Goal: Task Accomplishment & Management: Use online tool/utility

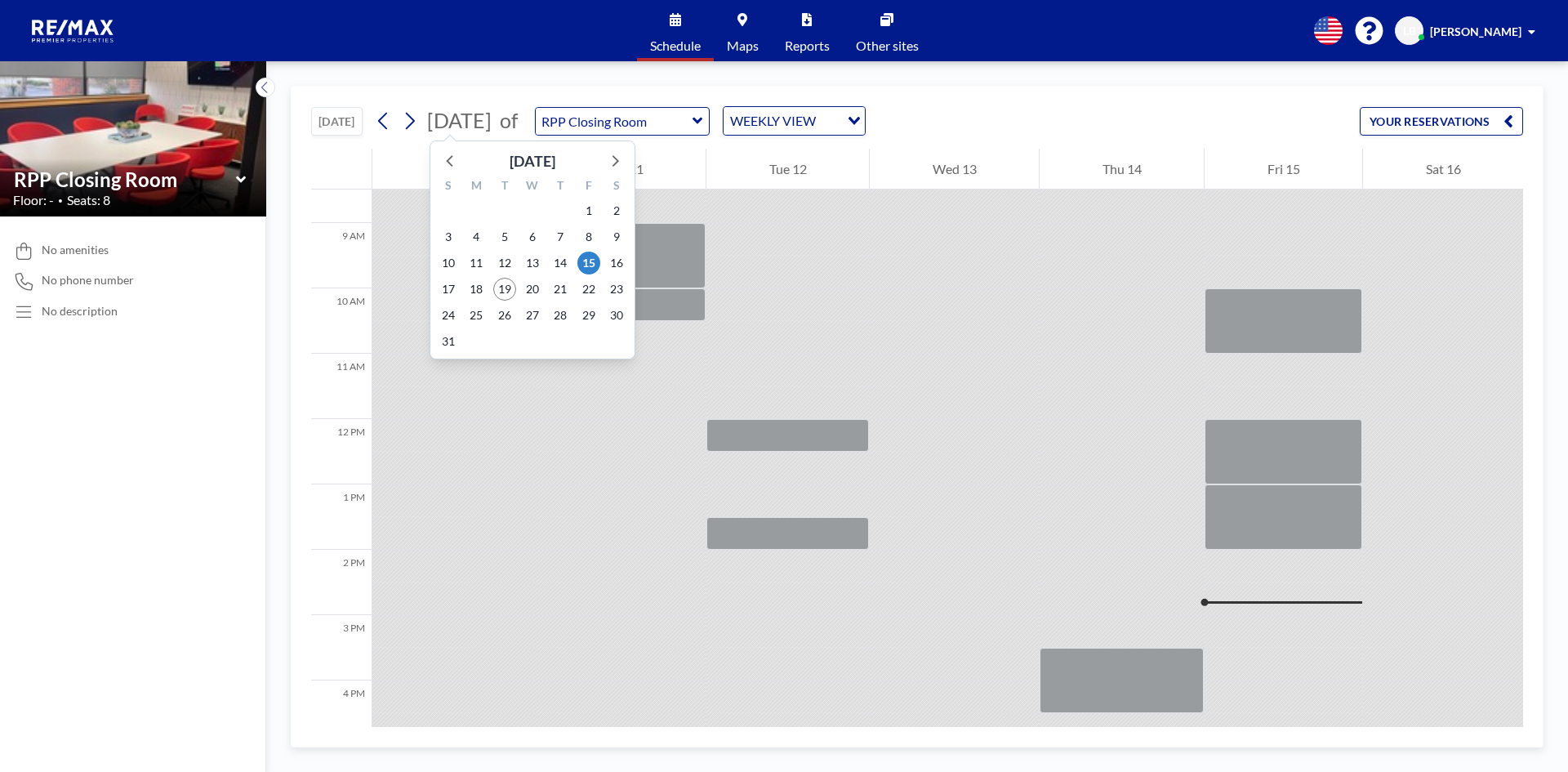
scroll to position [548, 0]
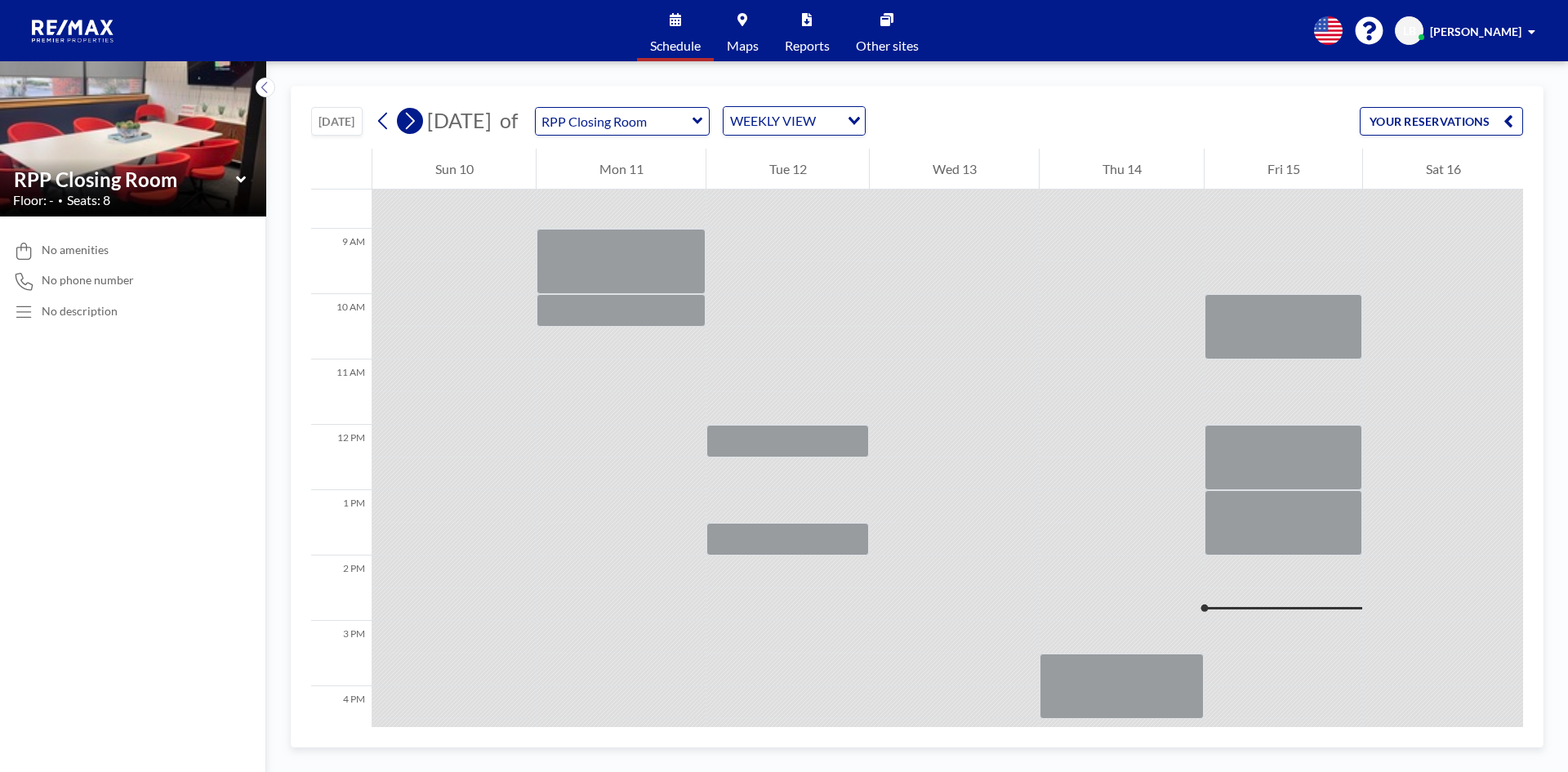
click at [408, 123] on icon at bounding box center [410, 120] width 15 height 24
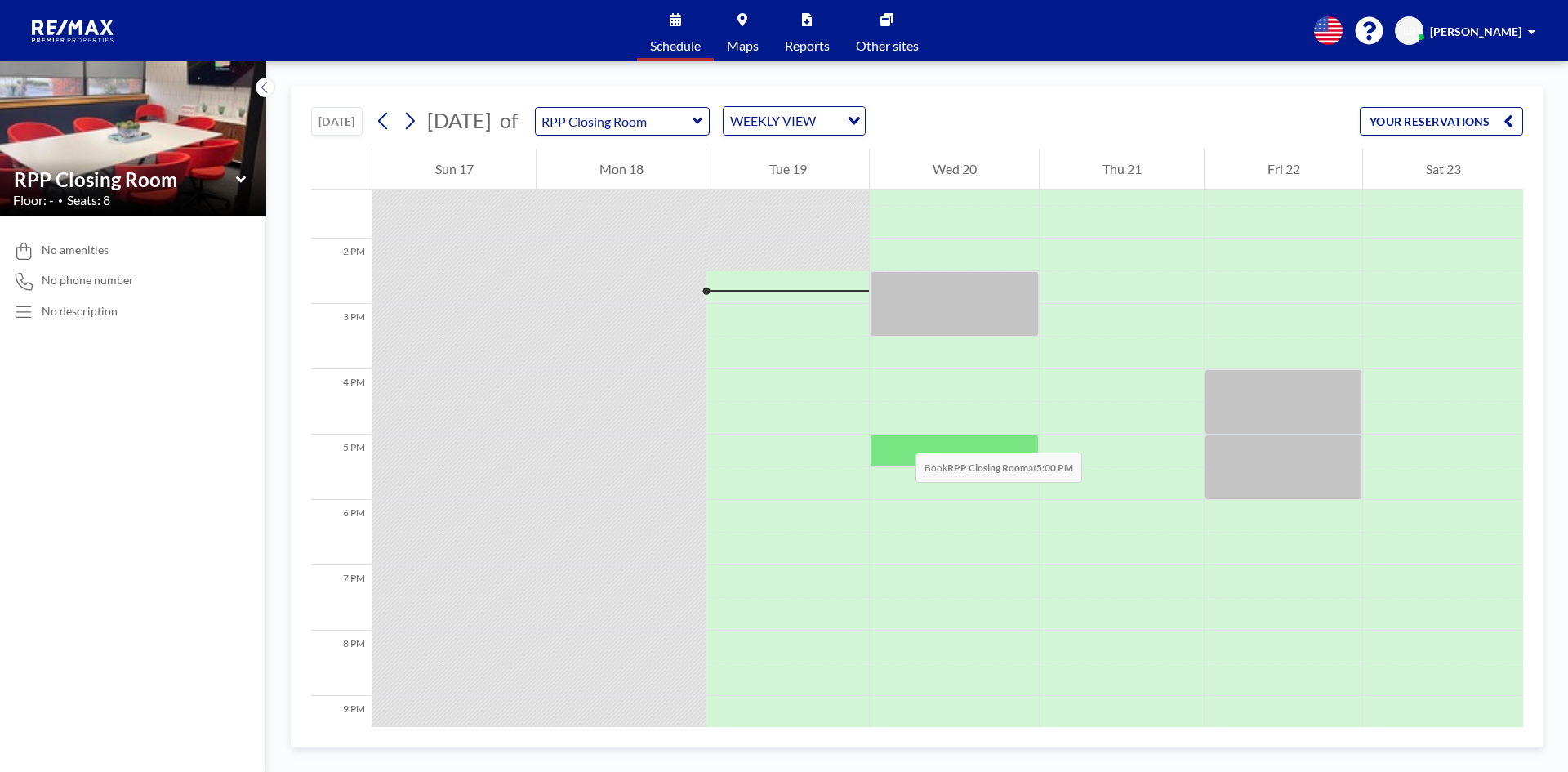
scroll to position [914, 0]
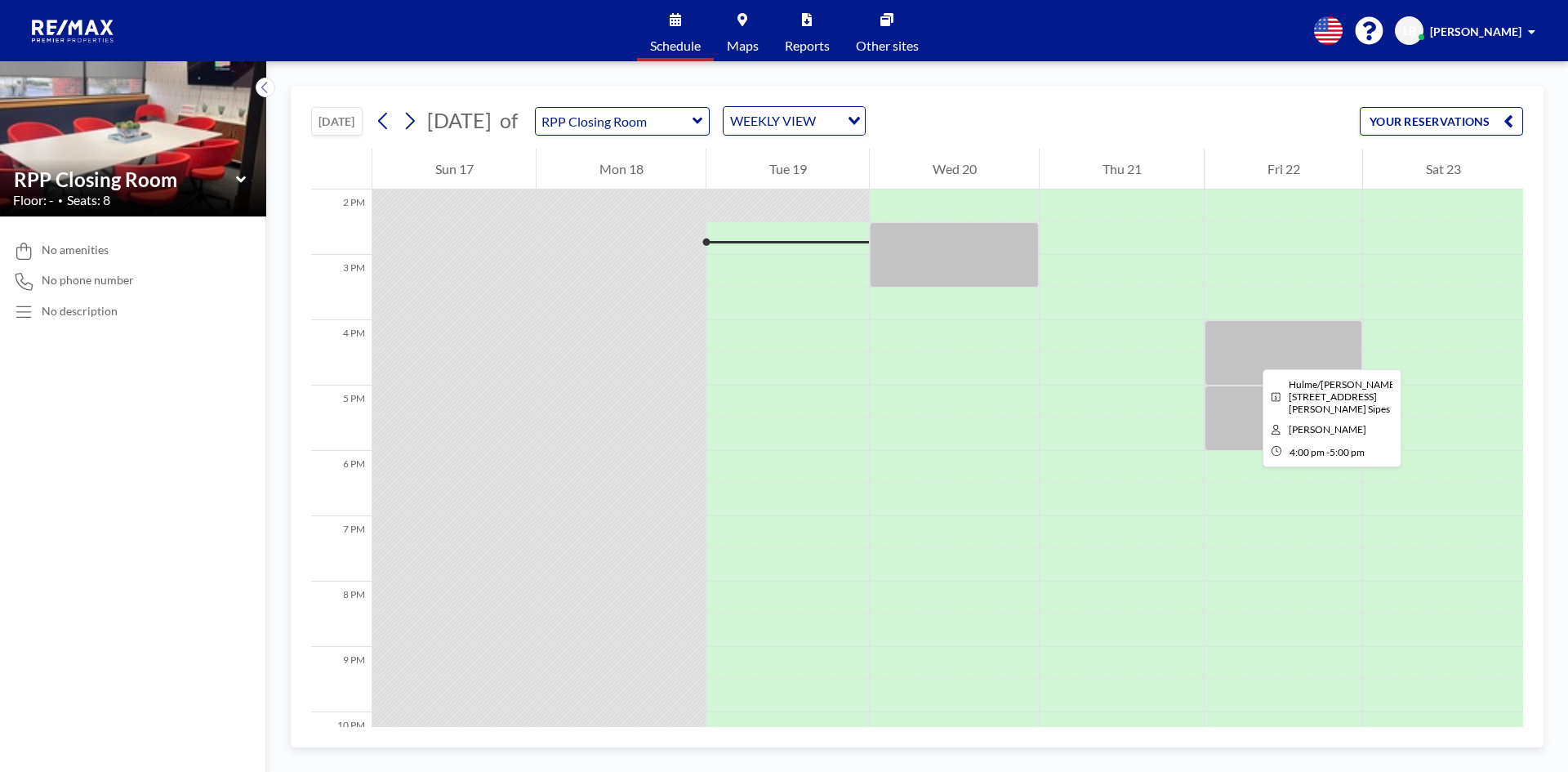
click at [1249, 353] on div at bounding box center [1283, 353] width 157 height 66
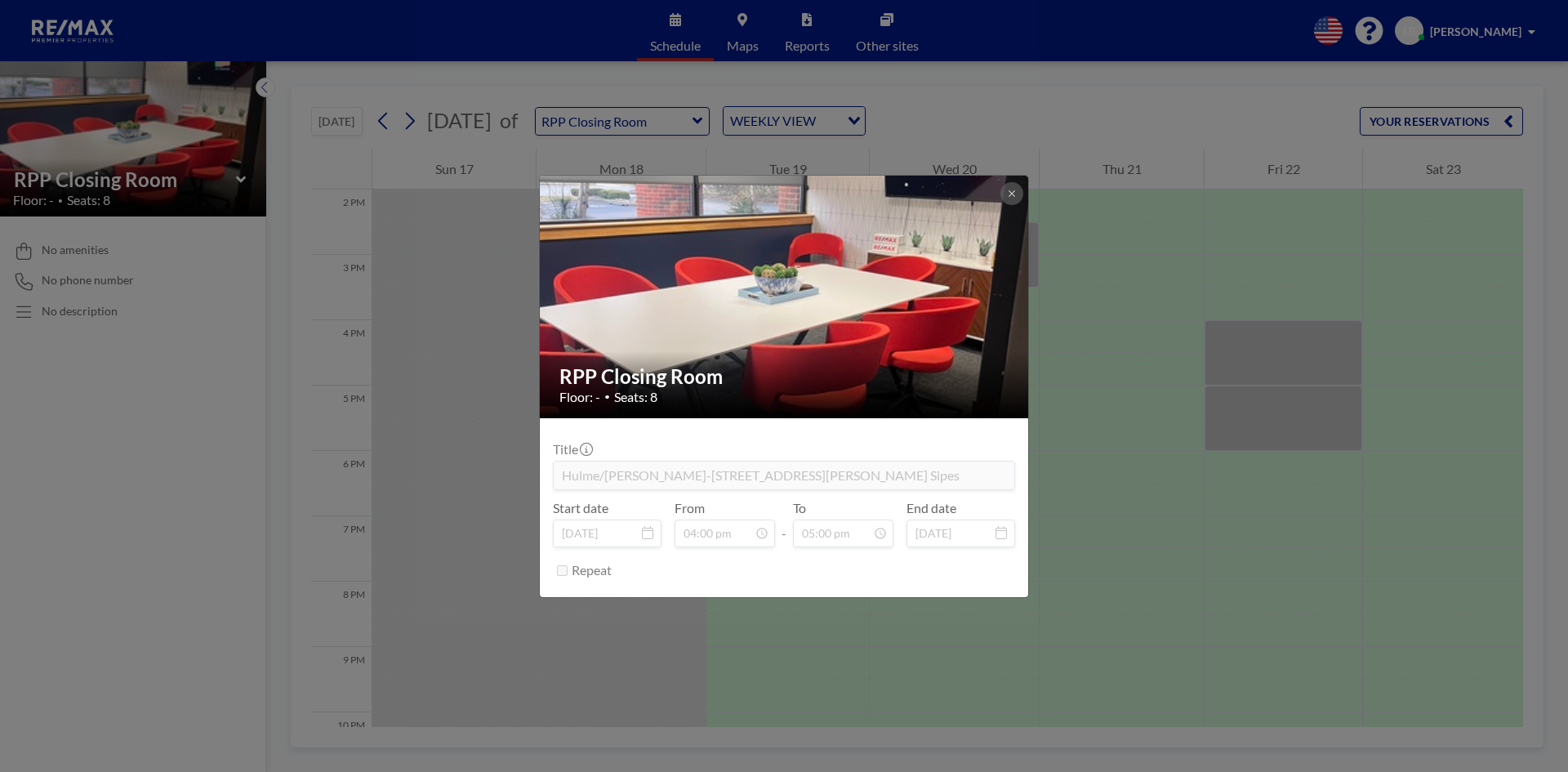
click at [1259, 423] on div "RPP Closing Room Floor: - • Seats: 8 Title Hulme/[PERSON_NAME]-[STREET_ADDRESS]…" at bounding box center [784, 386] width 1568 height 772
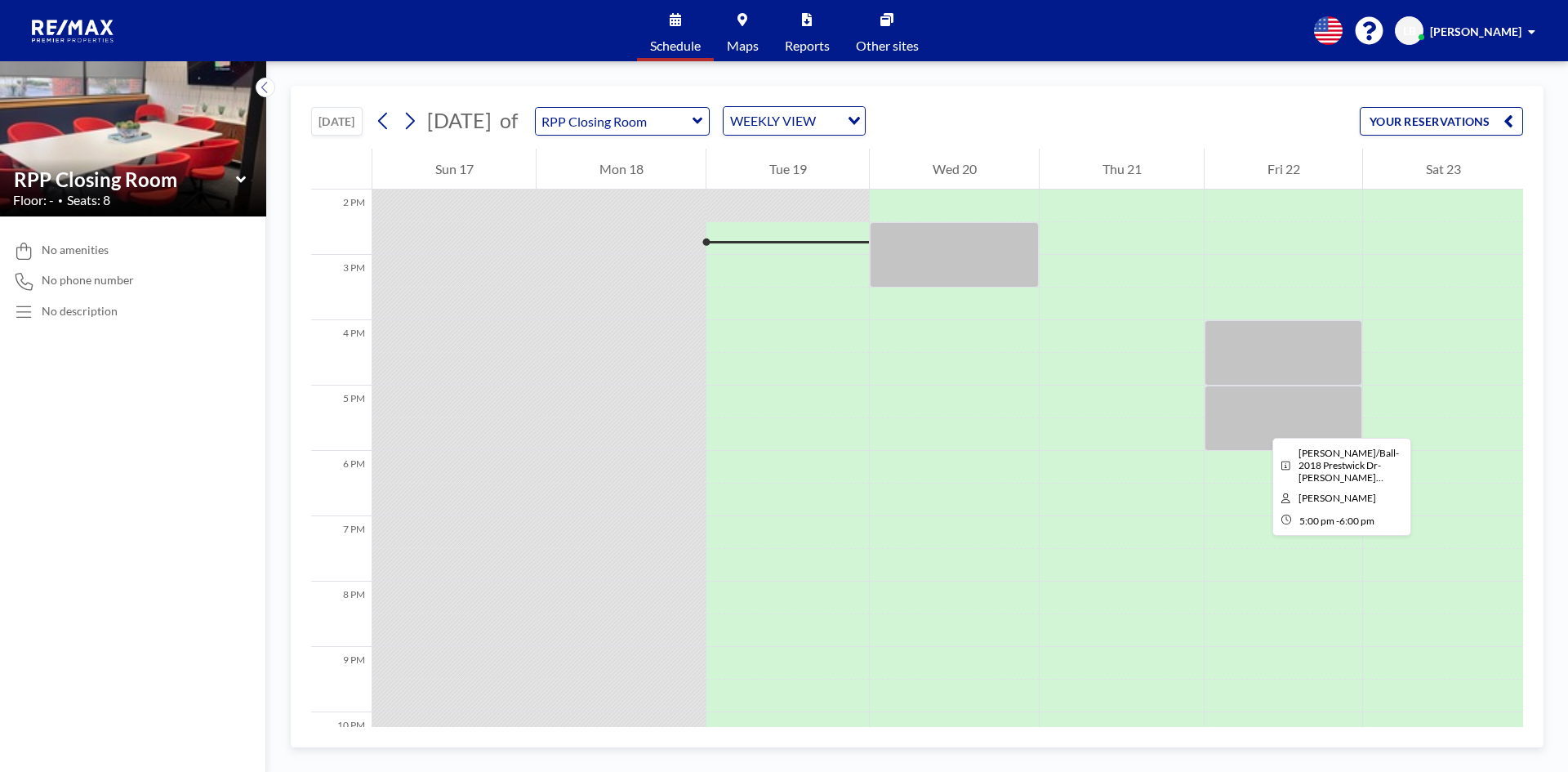
click at [1259, 423] on div at bounding box center [1283, 418] width 157 height 66
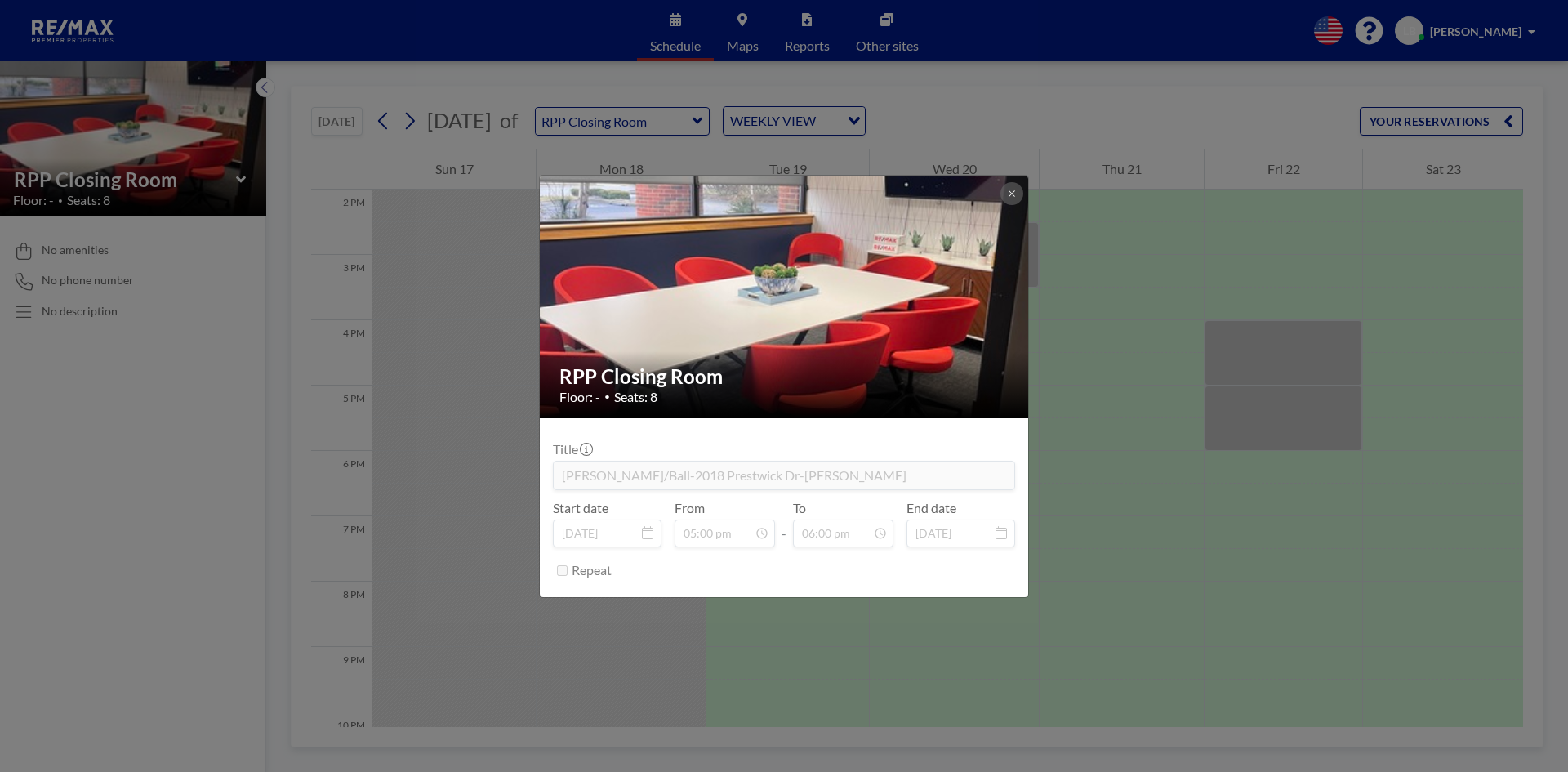
click at [1274, 367] on div "RPP Closing Room Floor: - • Seats: 8 Title [PERSON_NAME]/Ball-2018 Prestwick Dr…" at bounding box center [784, 386] width 1568 height 772
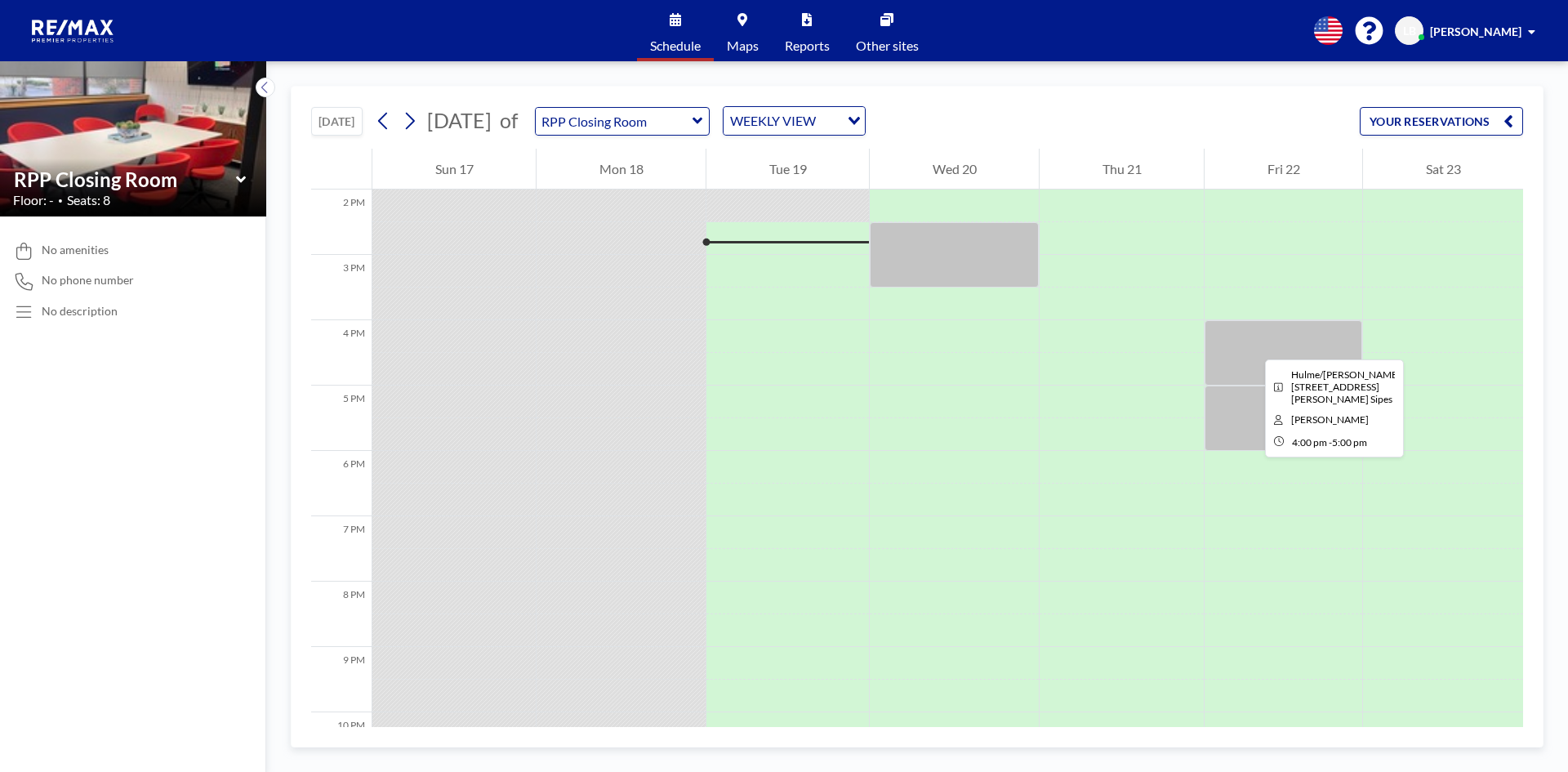
click at [1252, 345] on div at bounding box center [1283, 353] width 157 height 66
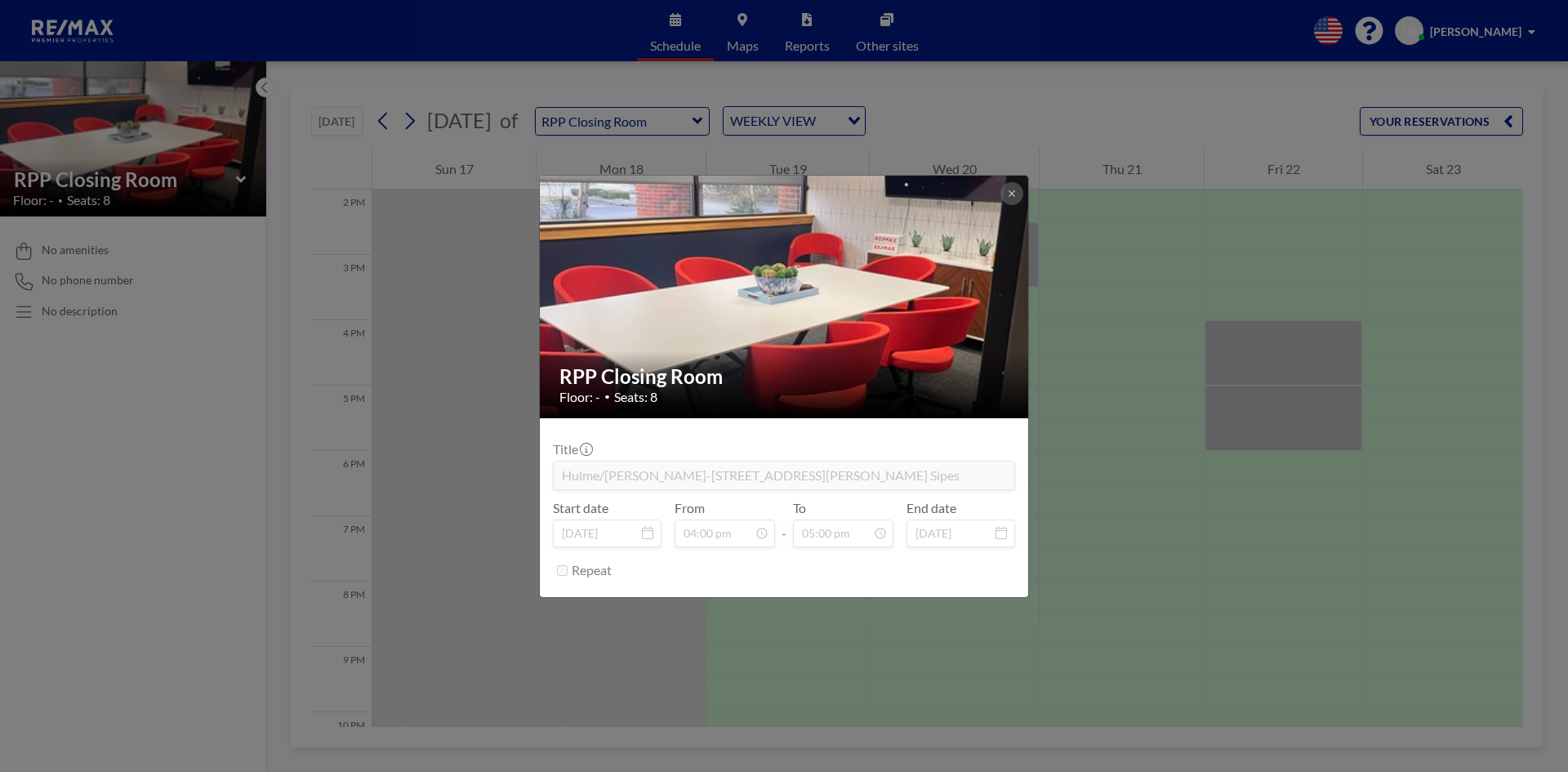
click at [1249, 428] on div "RPP Closing Room Floor: - • Seats: 8 Title Hulme/[PERSON_NAME]-[STREET_ADDRESS]…" at bounding box center [784, 386] width 1568 height 772
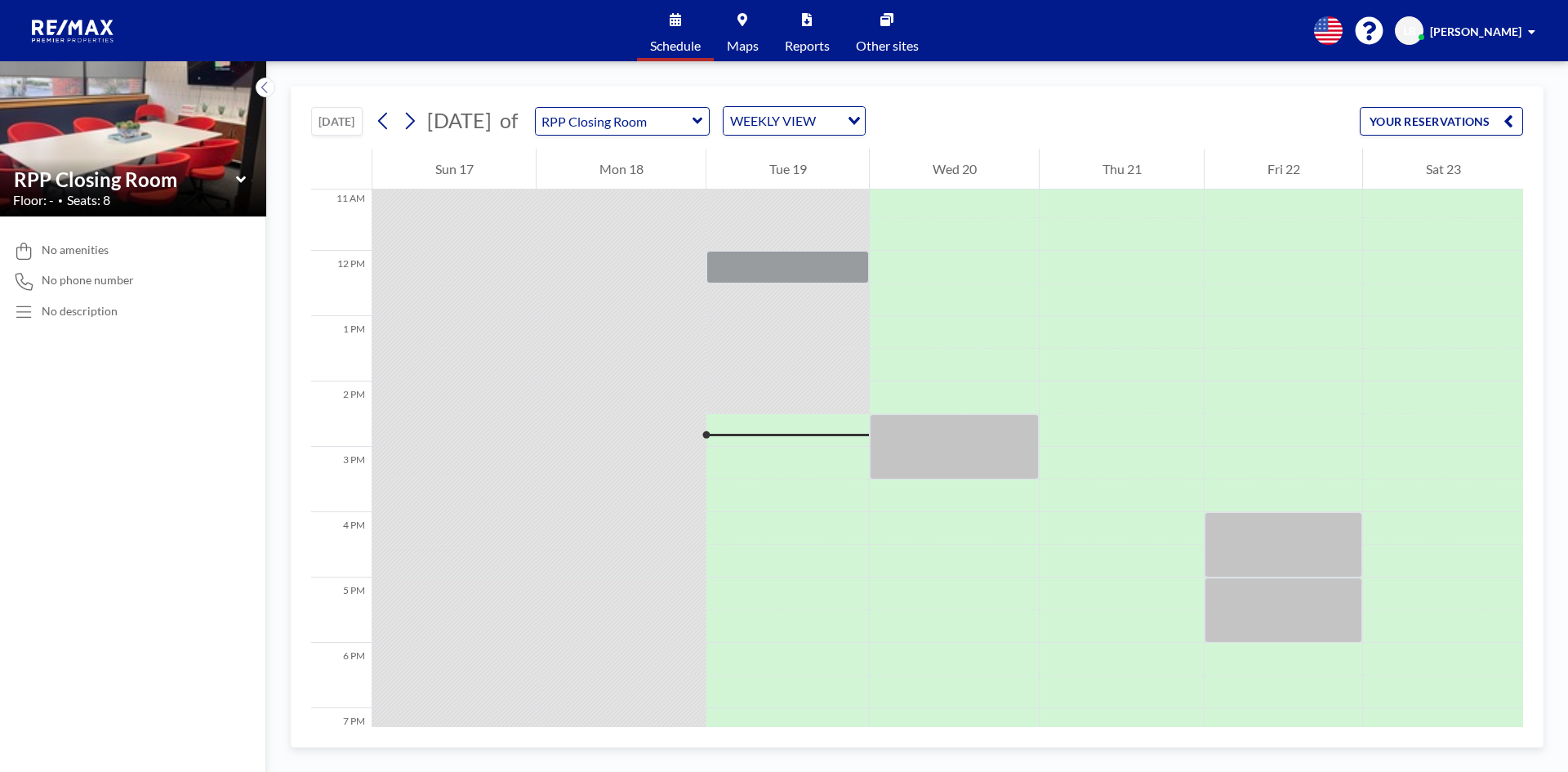
scroll to position [588, 0]
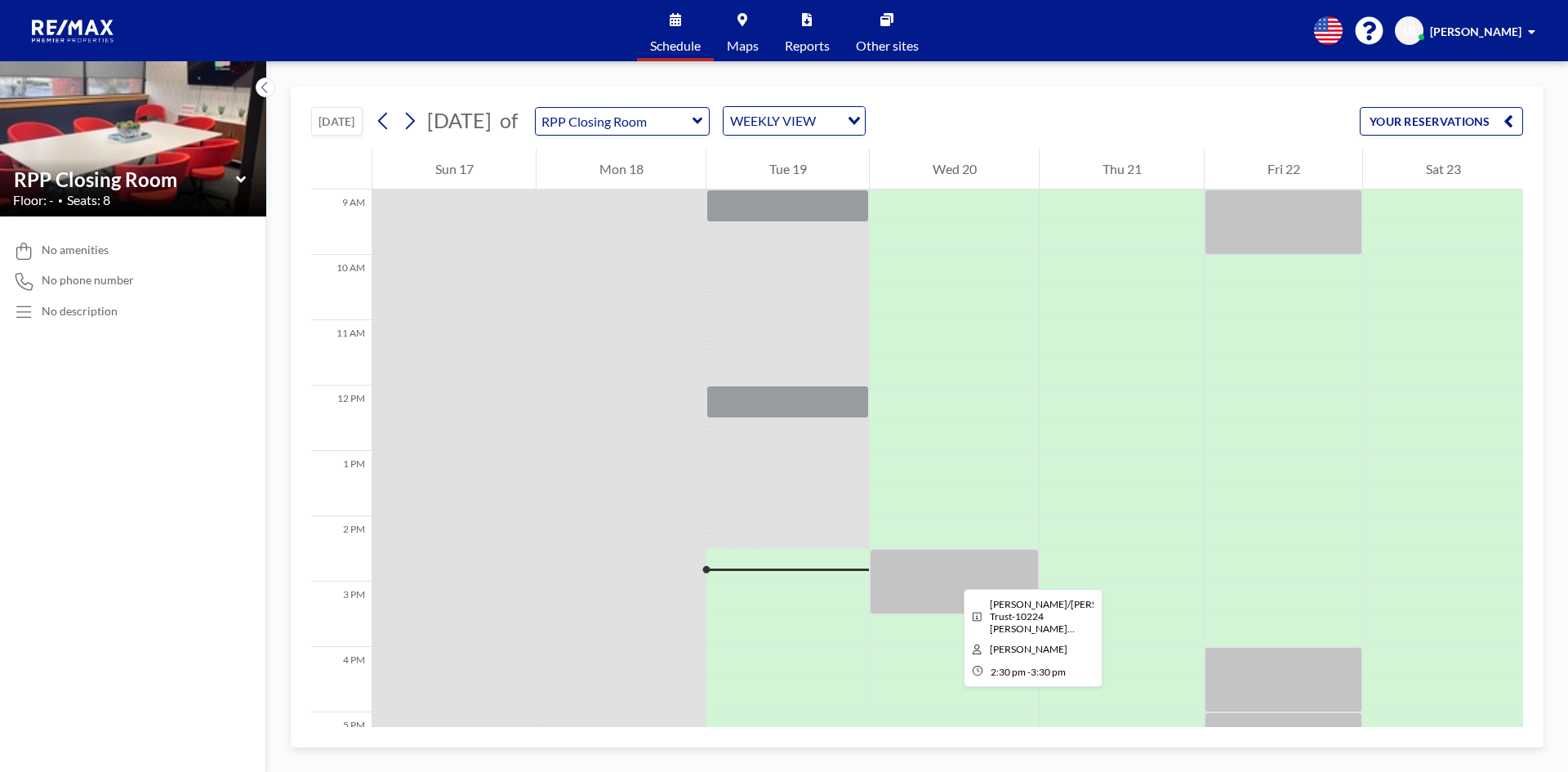
click at [951, 574] on div at bounding box center [954, 581] width 169 height 66
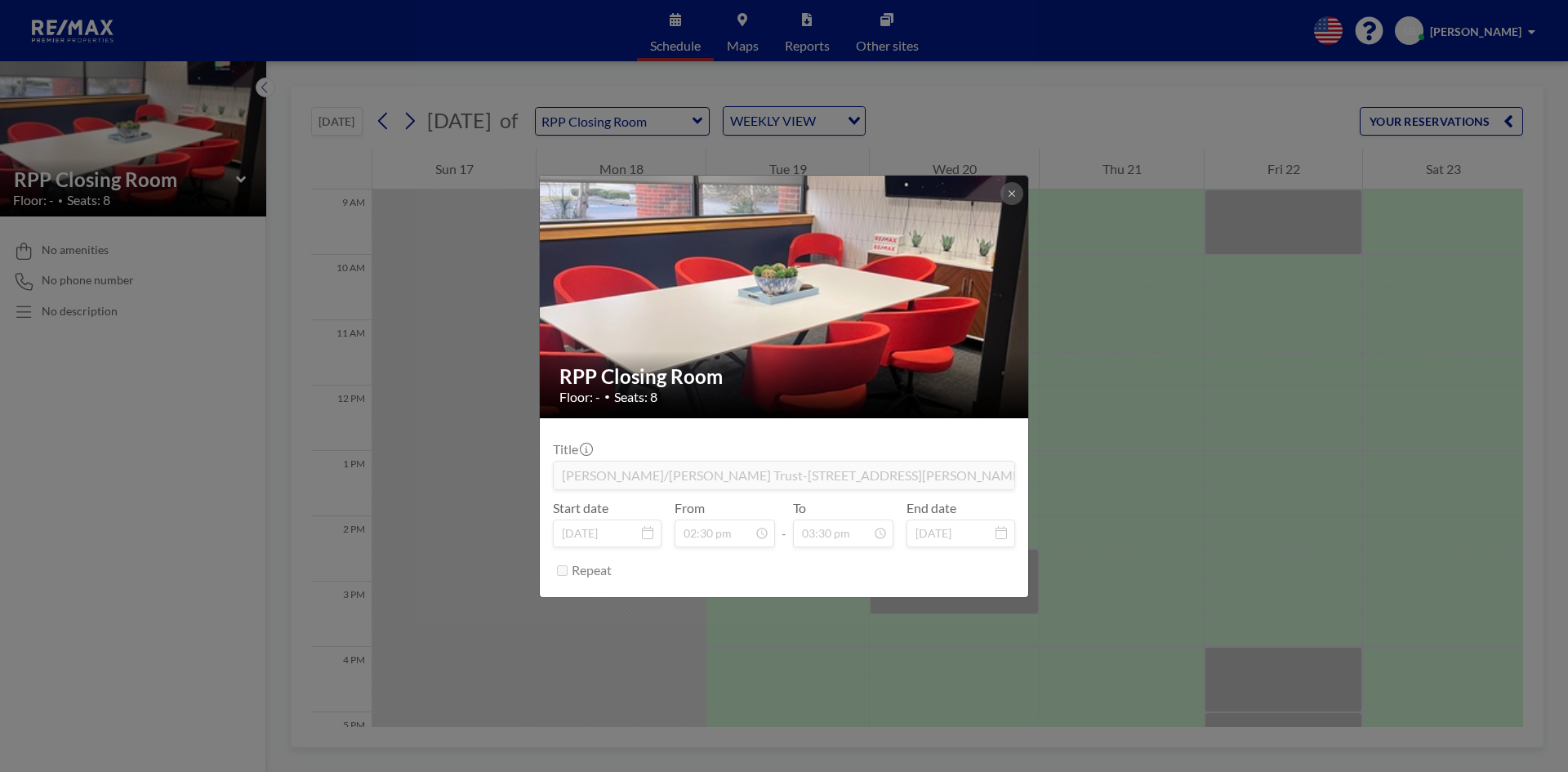
click at [1273, 241] on div "RPP Closing Room Floor: - • Seats: 8 Title [PERSON_NAME]/[PERSON_NAME] Trust-[S…" at bounding box center [784, 386] width 1568 height 772
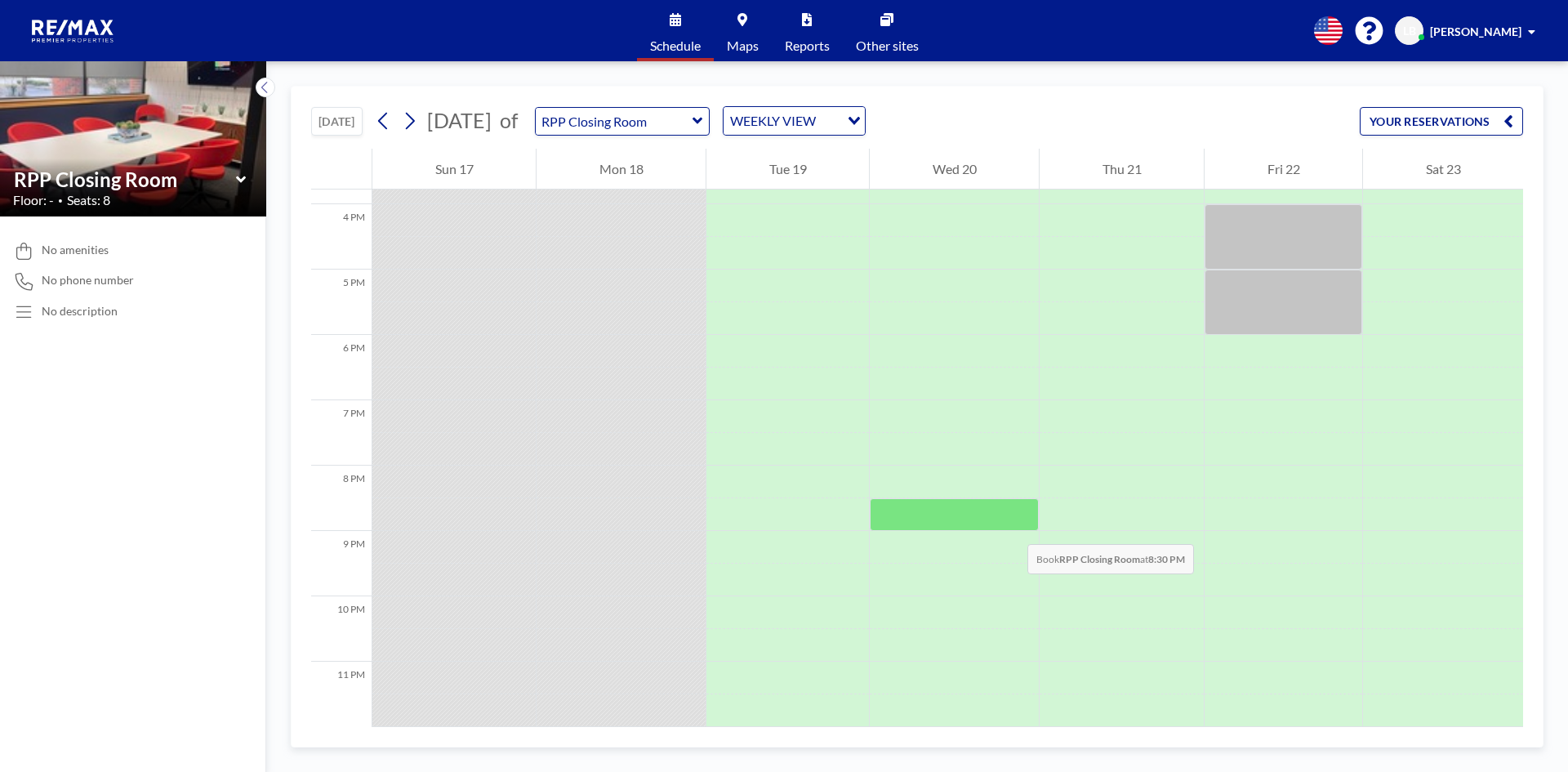
scroll to position [712, 0]
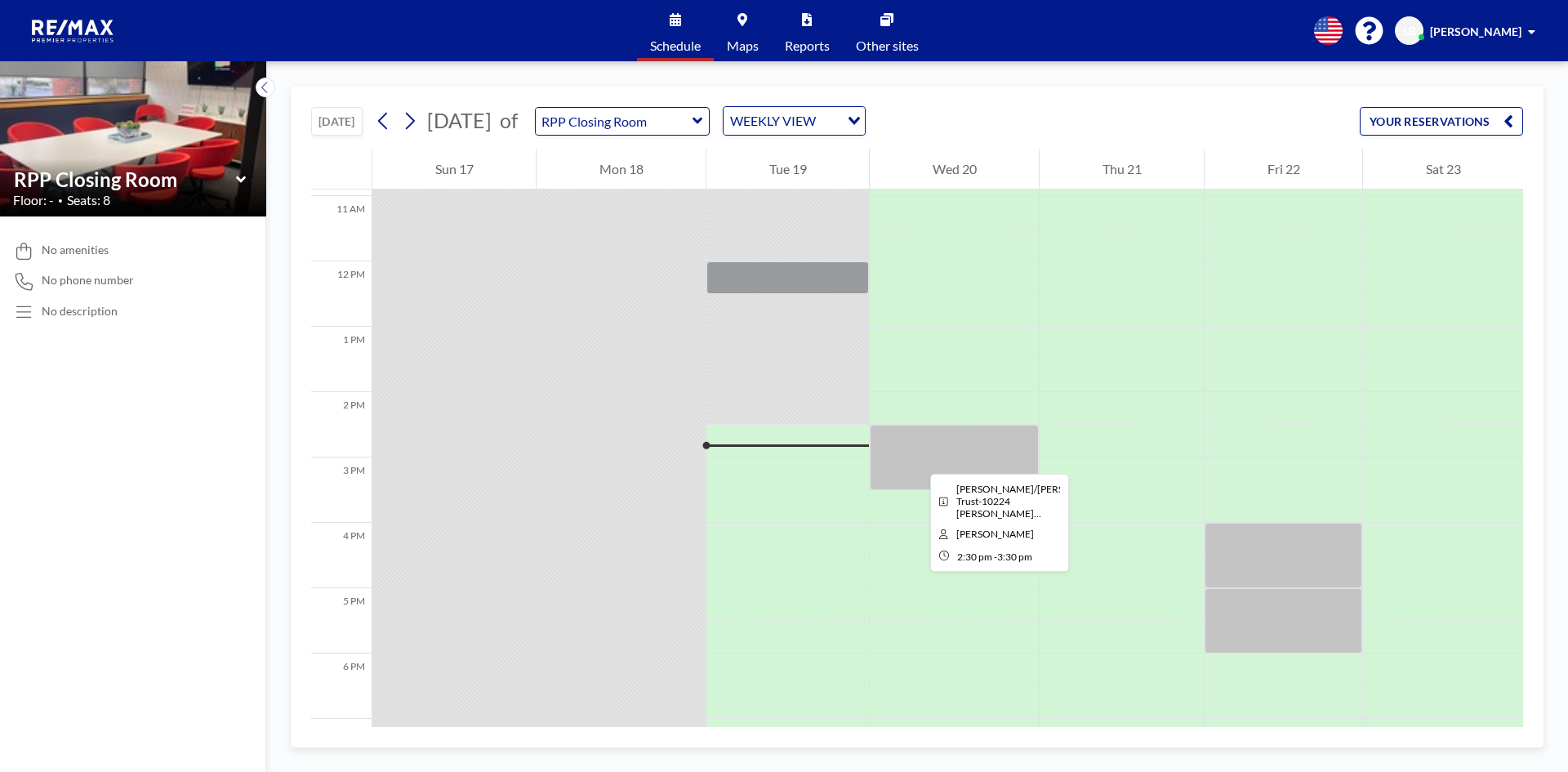
click at [917, 459] on div at bounding box center [954, 457] width 169 height 66
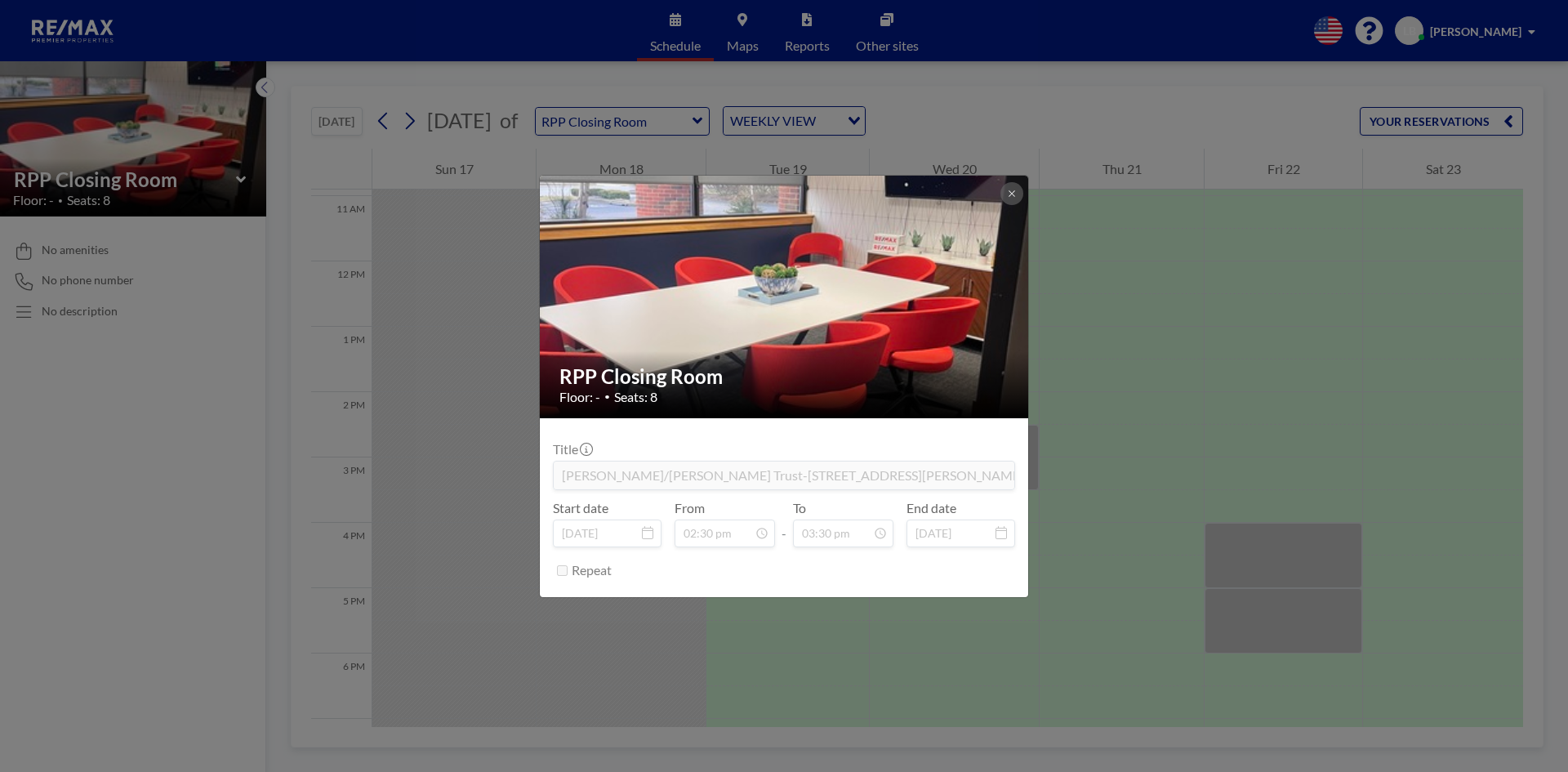
click at [140, 425] on div "RPP Closing Room Floor: - • Seats: 8 Title [PERSON_NAME]/[PERSON_NAME] Trust-[S…" at bounding box center [784, 386] width 1568 height 772
